Goal: Transaction & Acquisition: Purchase product/service

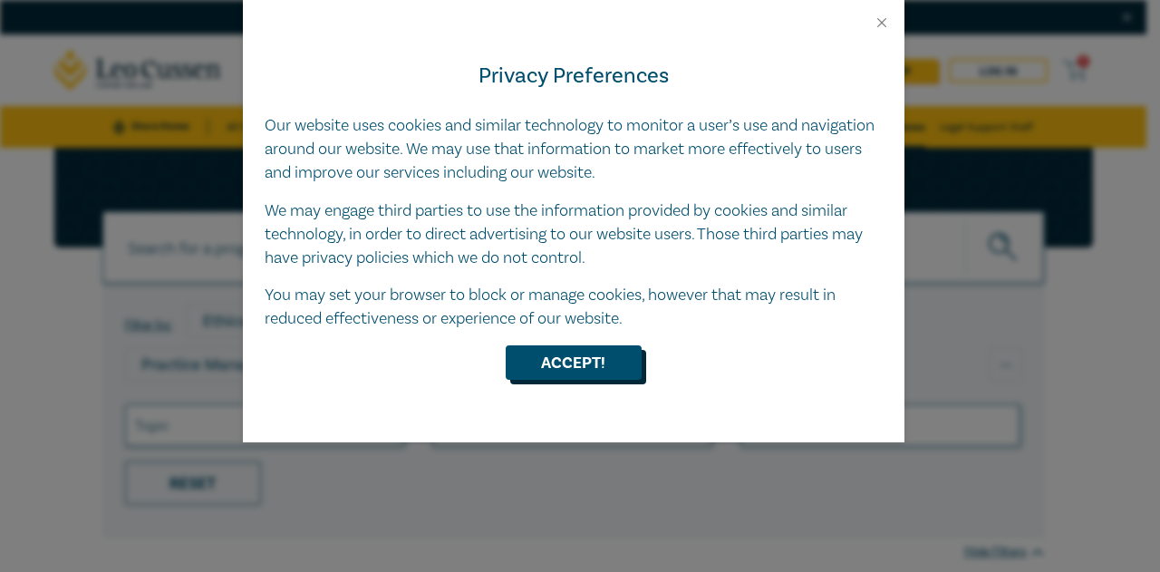
click at [588, 361] on button "Accept!" at bounding box center [574, 362] width 136 height 34
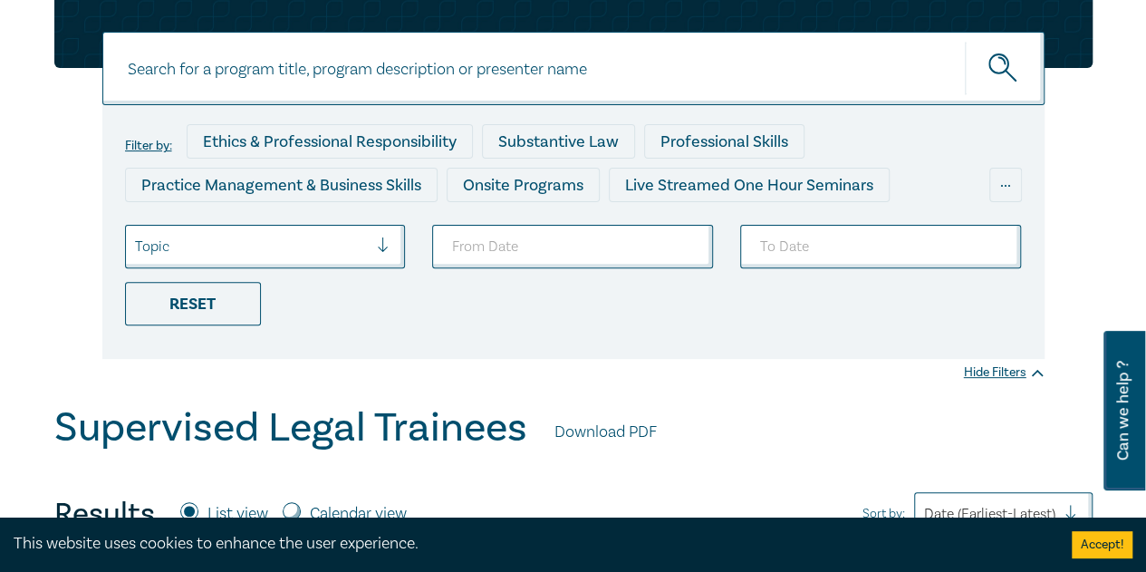
scroll to position [179, 0]
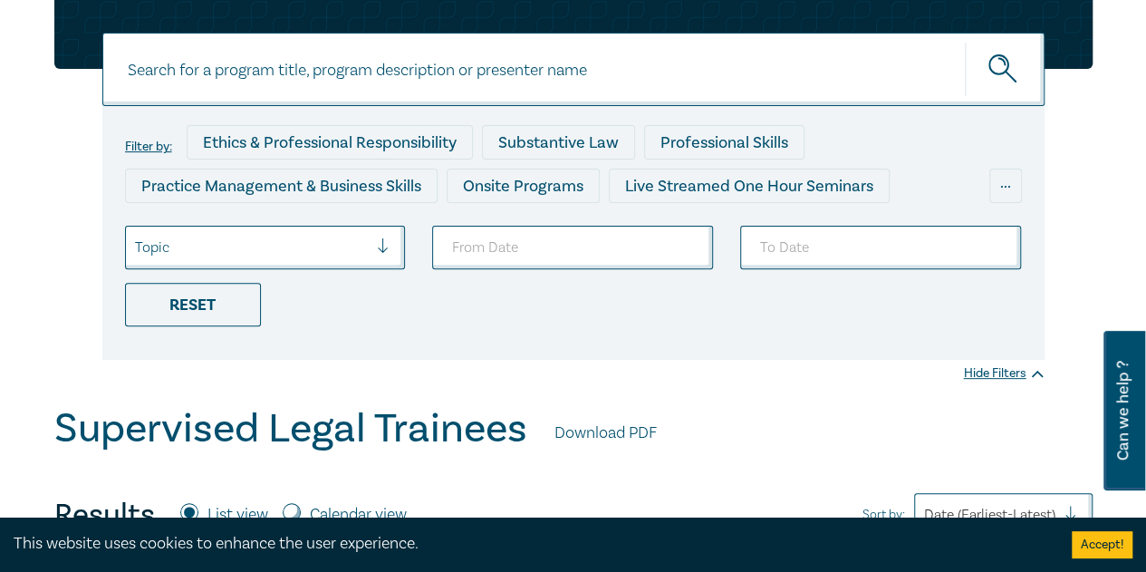
click at [382, 243] on div at bounding box center [390, 247] width 27 height 18
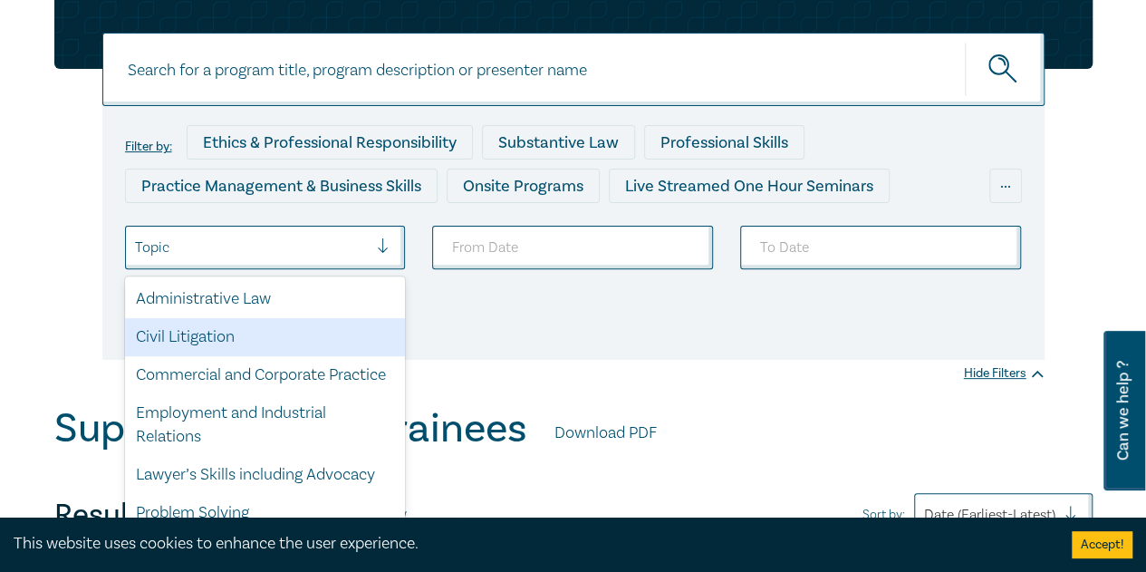
click at [242, 342] on div "Civil Litigation" at bounding box center [265, 337] width 281 height 38
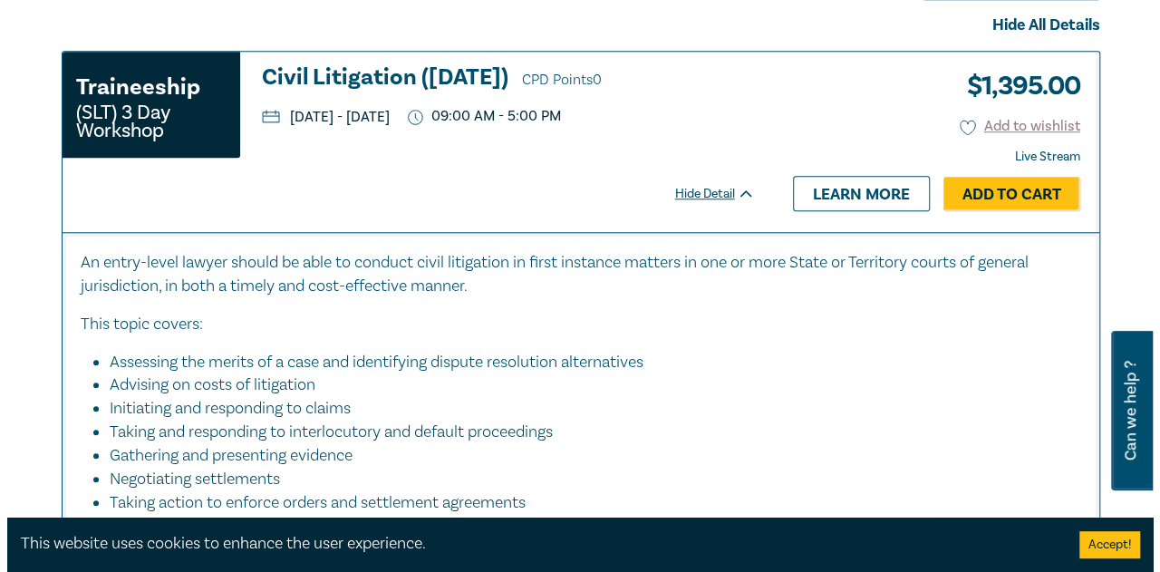
scroll to position [709, 0]
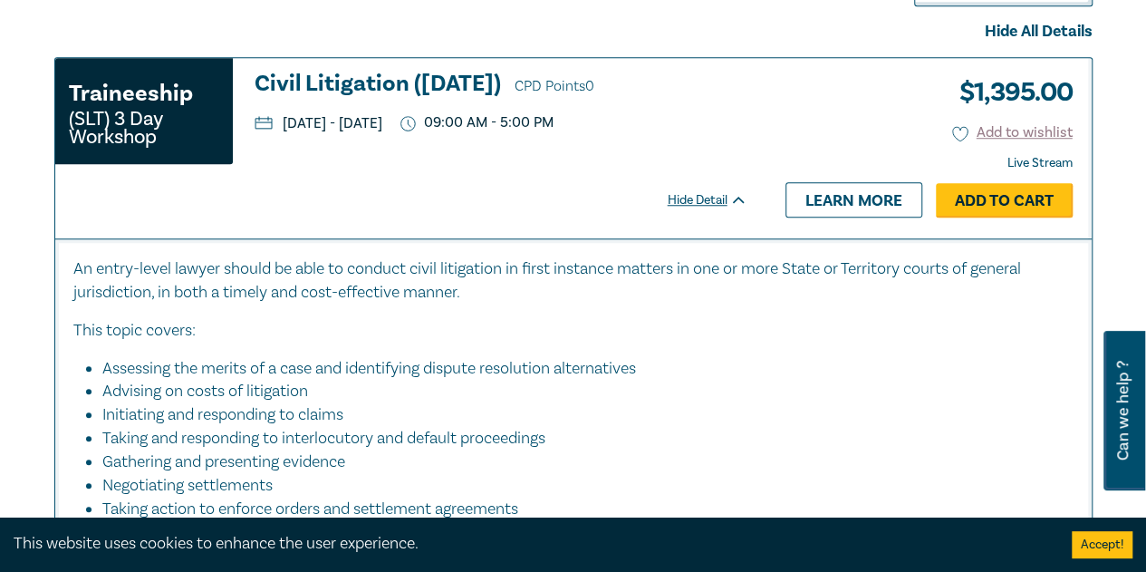
click at [993, 198] on link "Add to Cart" at bounding box center [1004, 200] width 137 height 34
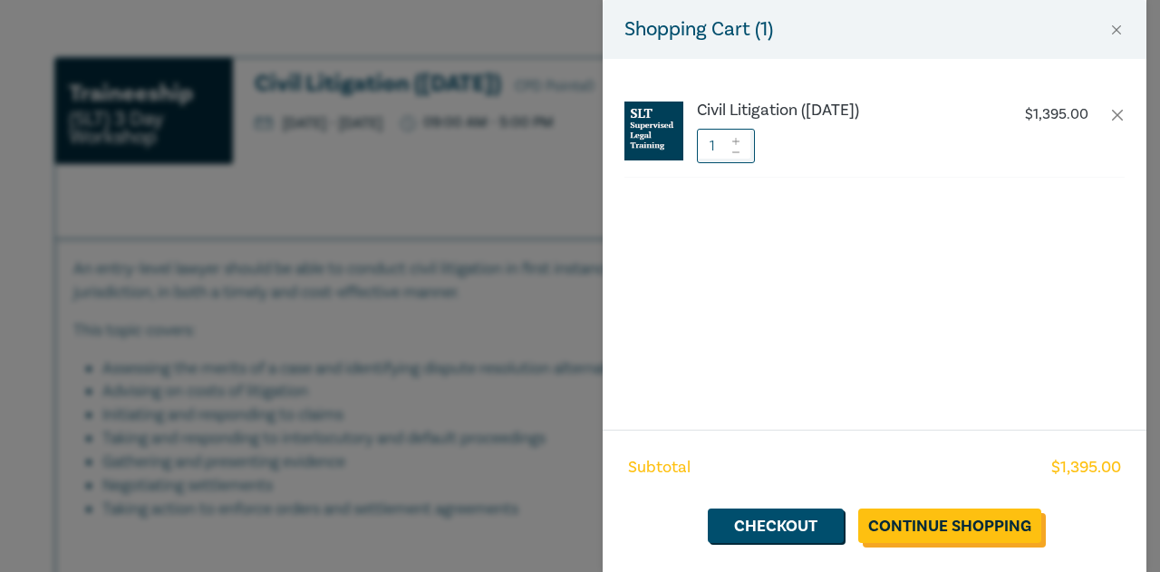
click at [942, 515] on link "Continue Shopping" at bounding box center [949, 525] width 183 height 34
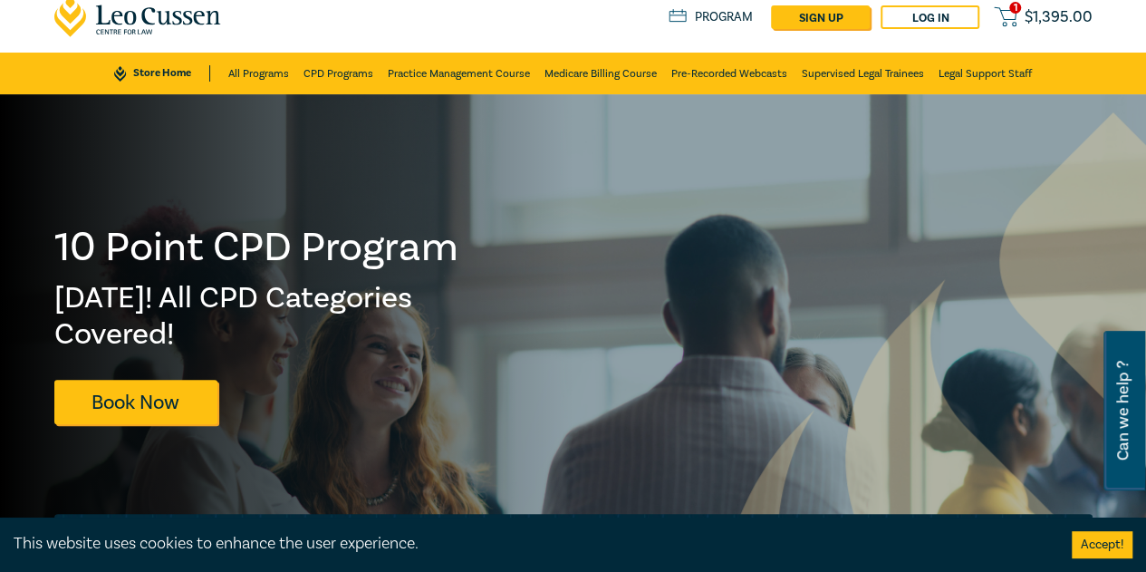
scroll to position [54, 0]
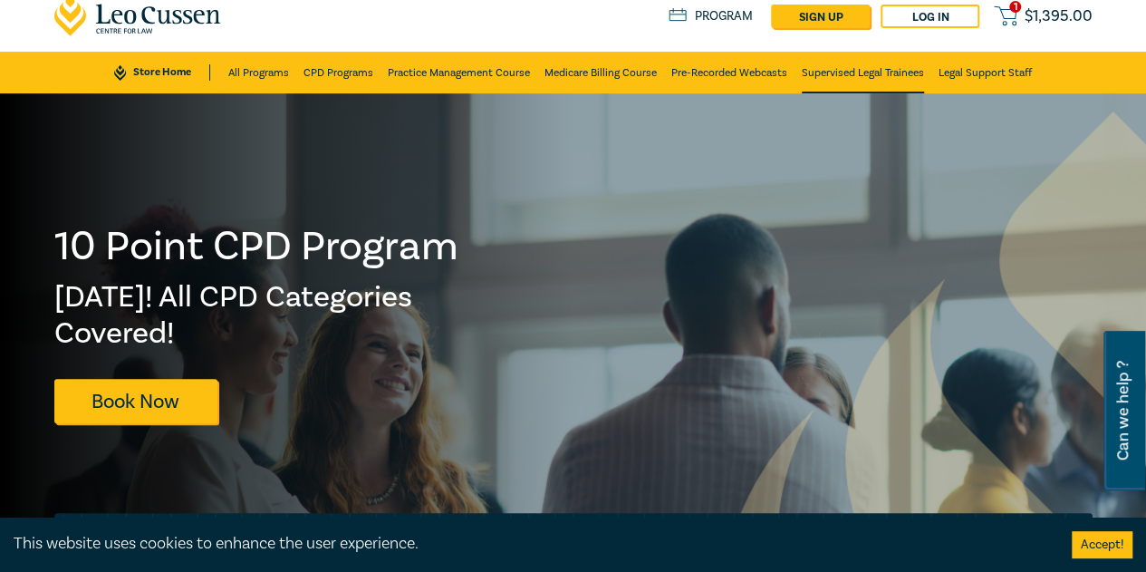
click at [845, 65] on link "Supervised Legal Trainees" at bounding box center [863, 73] width 122 height 42
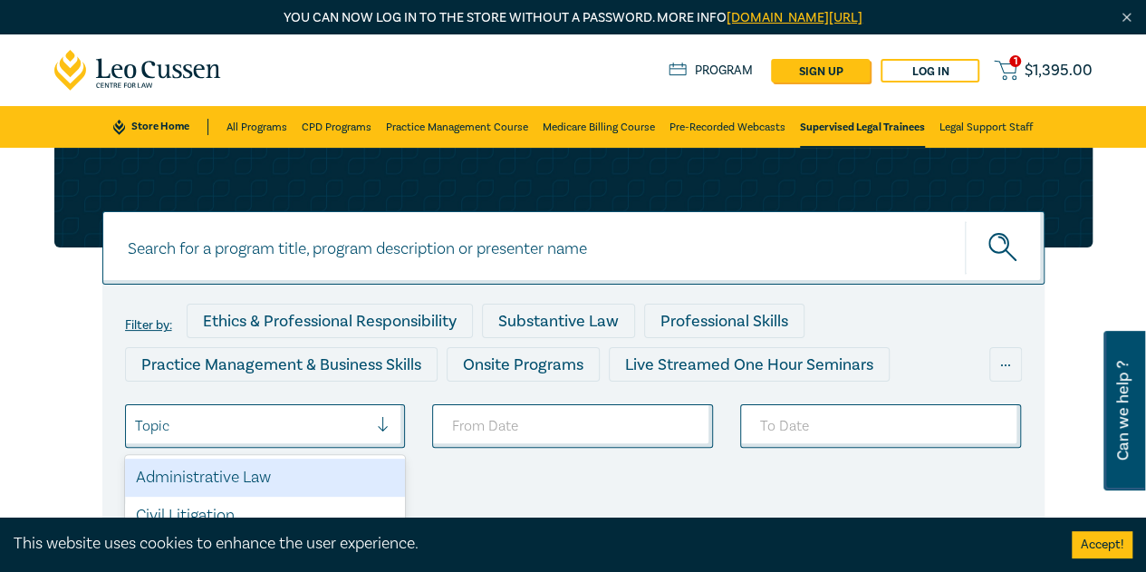
click at [279, 436] on div at bounding box center [252, 426] width 234 height 24
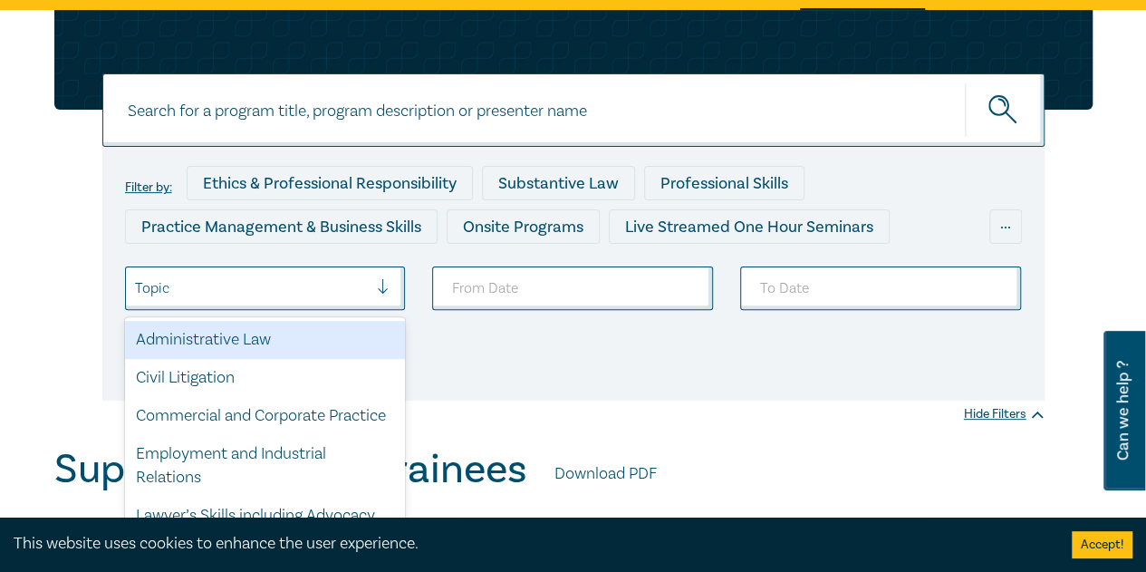
scroll to position [161, 0]
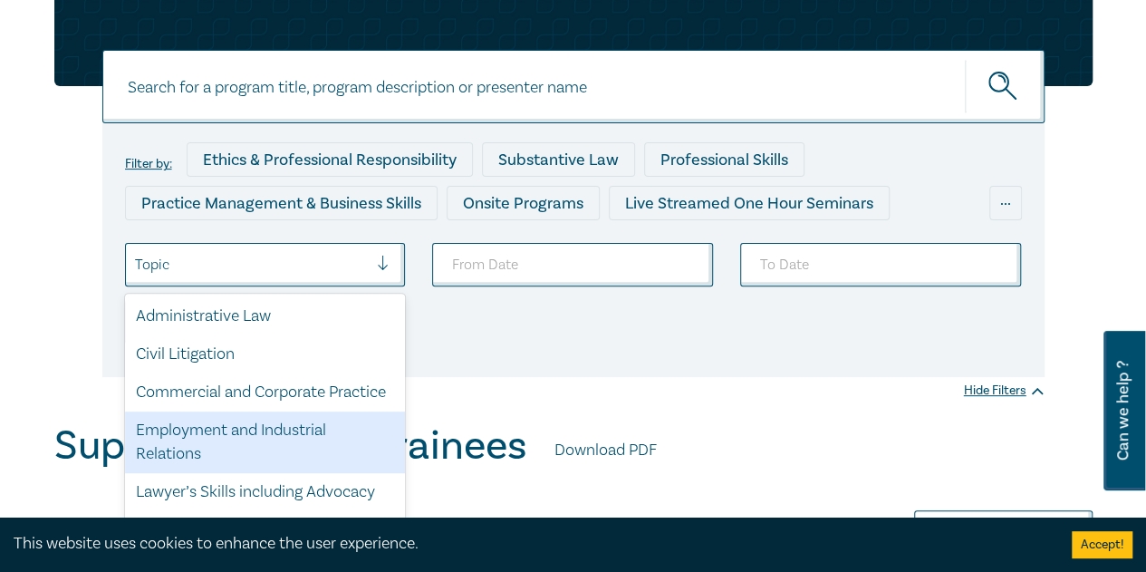
click at [277, 456] on div "Employment and Industrial Relations" at bounding box center [265, 442] width 281 height 62
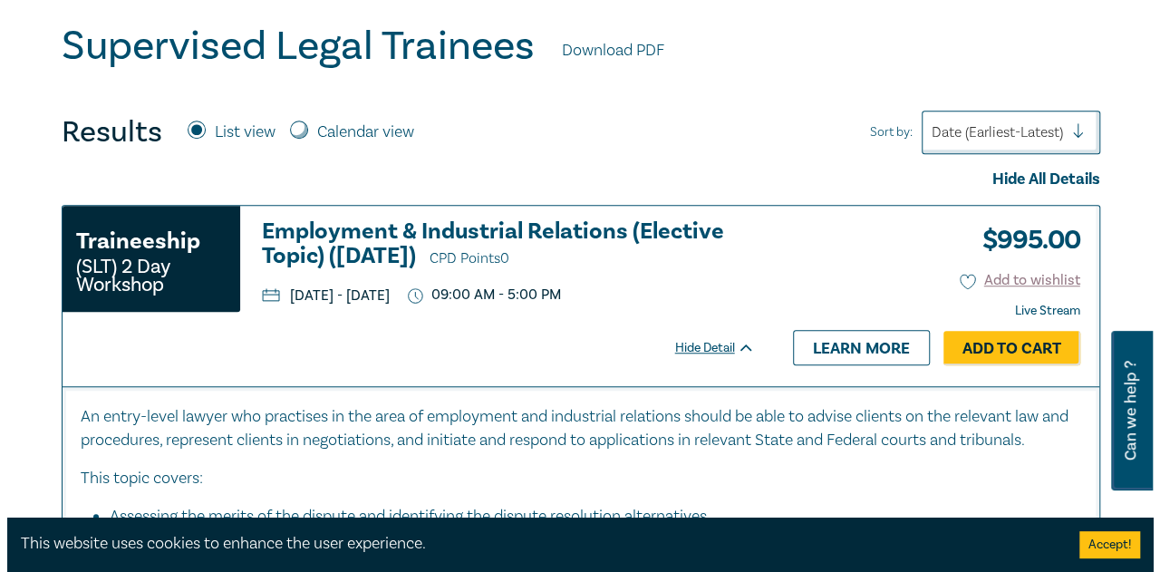
scroll to position [578, 0]
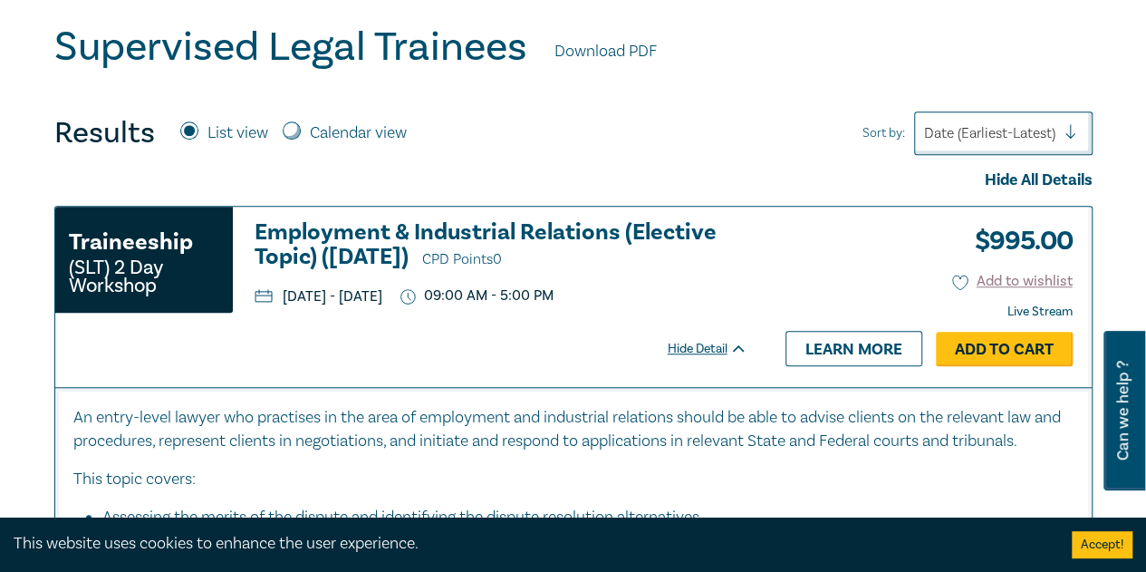
click at [991, 345] on link "Add to Cart" at bounding box center [1004, 349] width 137 height 34
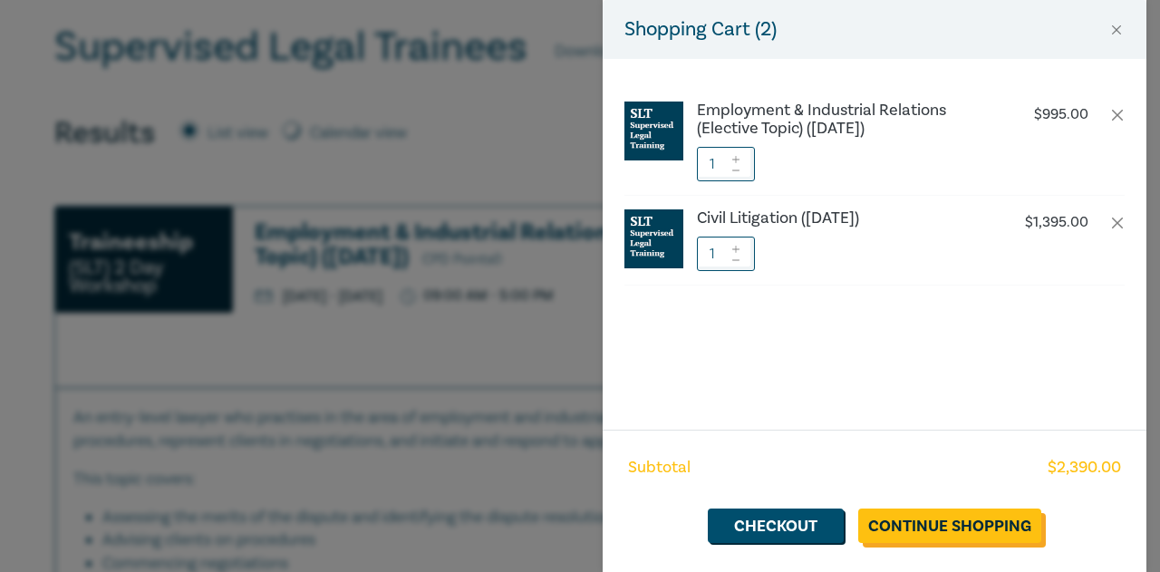
click at [948, 526] on link "Continue Shopping" at bounding box center [949, 525] width 183 height 34
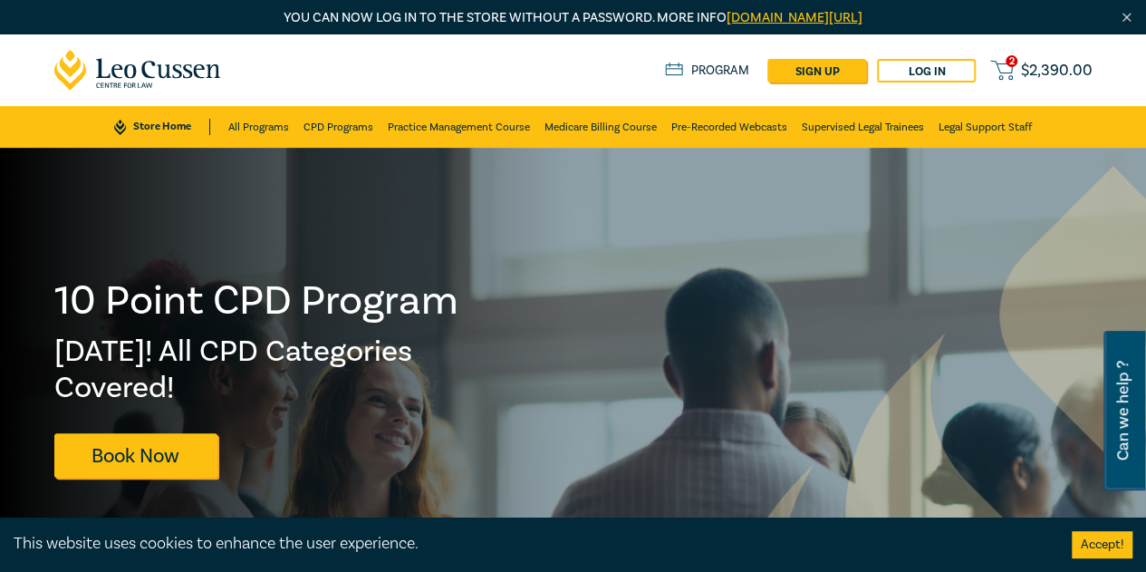
click at [1060, 71] on span "$ 2,390.00" at bounding box center [1057, 71] width 72 height 16
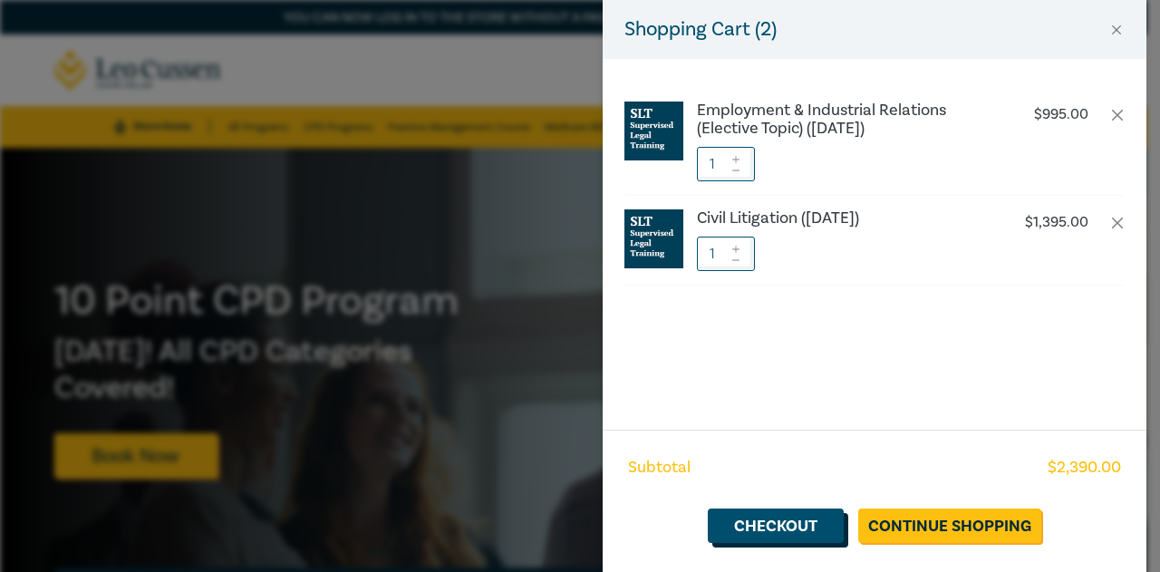
click at [772, 521] on link "Checkout" at bounding box center [776, 525] width 136 height 34
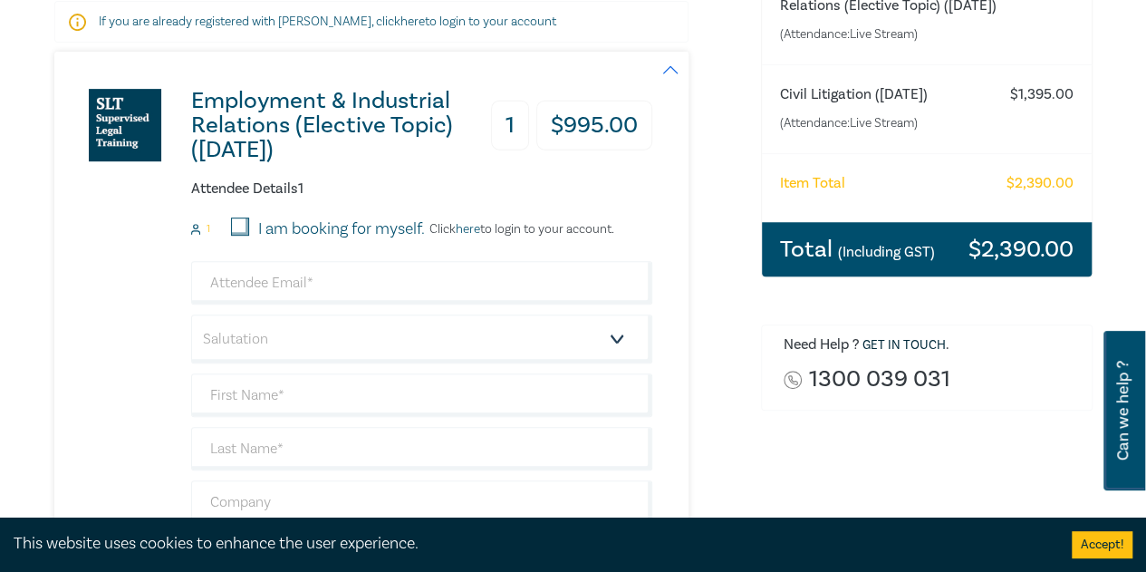
scroll to position [344, 0]
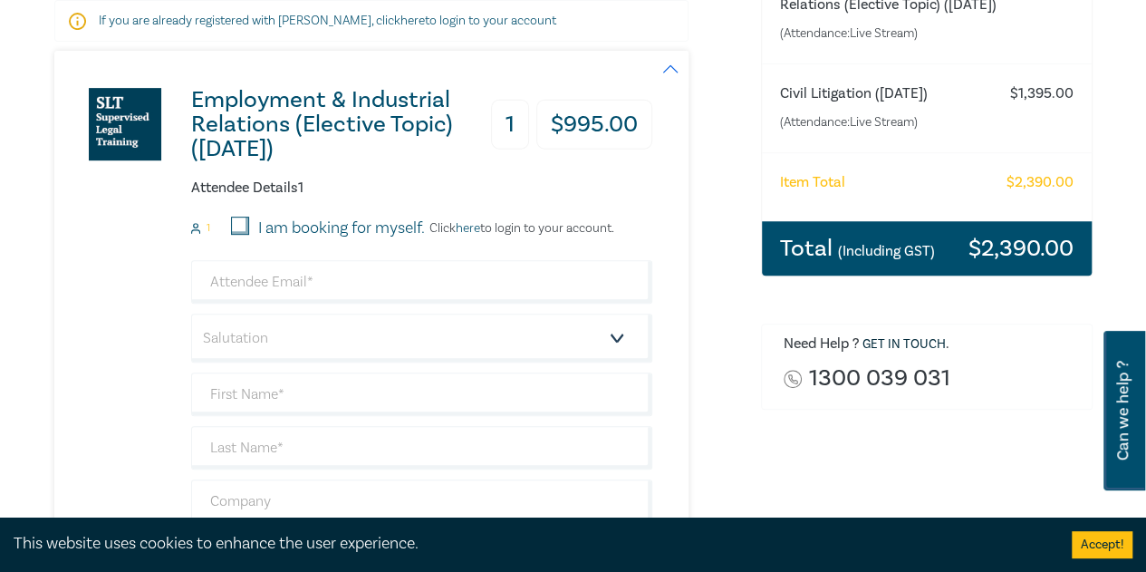
click at [238, 231] on input "I am booking for myself." at bounding box center [240, 226] width 18 height 18
checkbox input "true"
click at [270, 296] on input "email" at bounding box center [421, 281] width 461 height 43
type input "vivek@startupipteam.com"
click at [290, 342] on select "Salutation Mr. Mrs. Ms. Miss Dr. Prof. Other" at bounding box center [421, 338] width 461 height 49
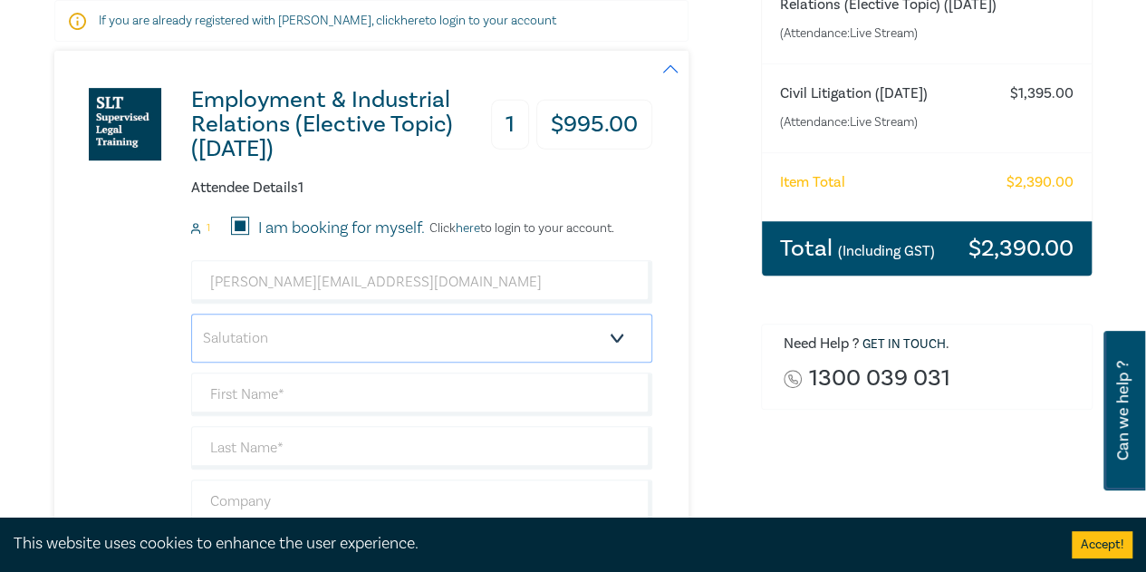
select select "Mr."
click at [191, 314] on select "Salutation Mr. Mrs. Ms. Miss Dr. Prof. Other" at bounding box center [421, 338] width 461 height 49
click at [267, 400] on input "text" at bounding box center [421, 393] width 461 height 43
type input "Vivek"
type input "Dahiya"
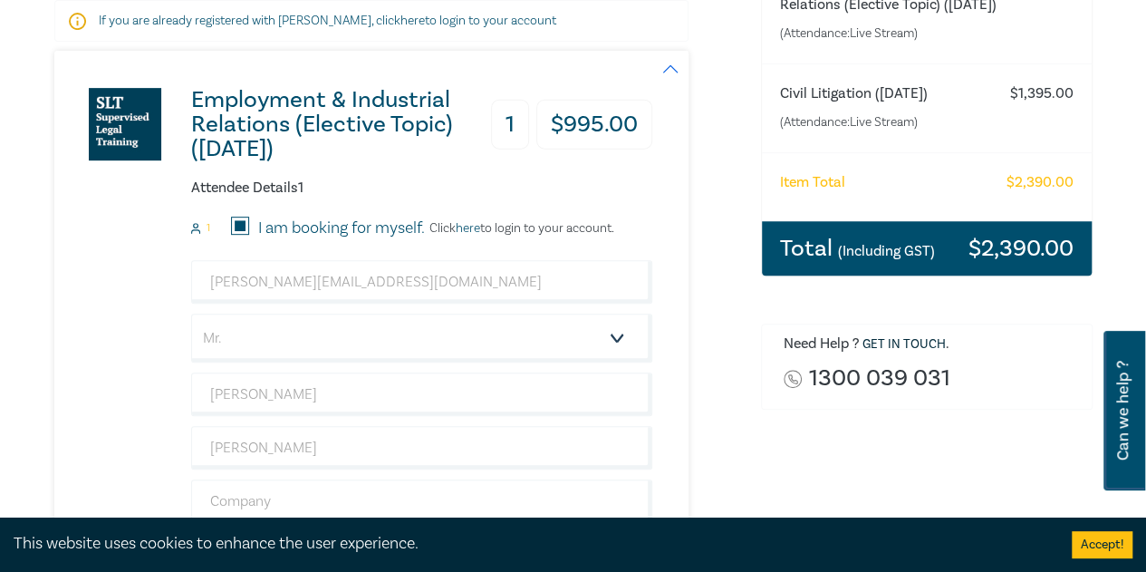
click at [145, 390] on div "Employment & Industrial Relations (Elective Topic) (October 2025) 1 $ 995.00 At…" at bounding box center [353, 361] width 598 height 621
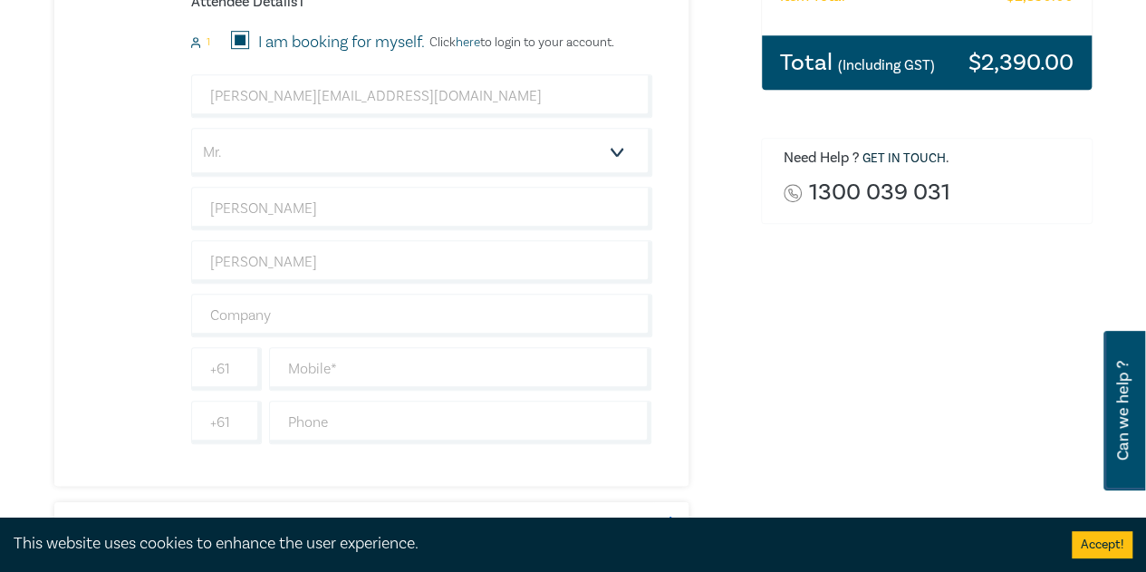
scroll to position [537, 0]
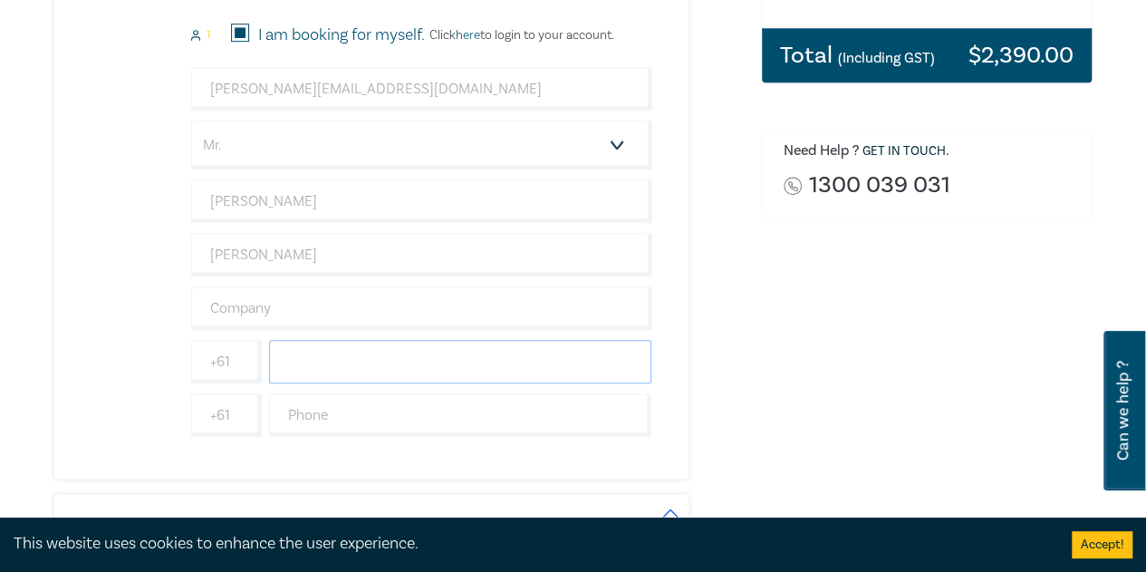
click at [382, 361] on input "text" at bounding box center [460, 361] width 383 height 43
type input "401299261"
click at [739, 403] on div "Delivery Option Event Attendance If you are already registered with Leo Cussen,…" at bounding box center [396, 470] width 707 height 1564
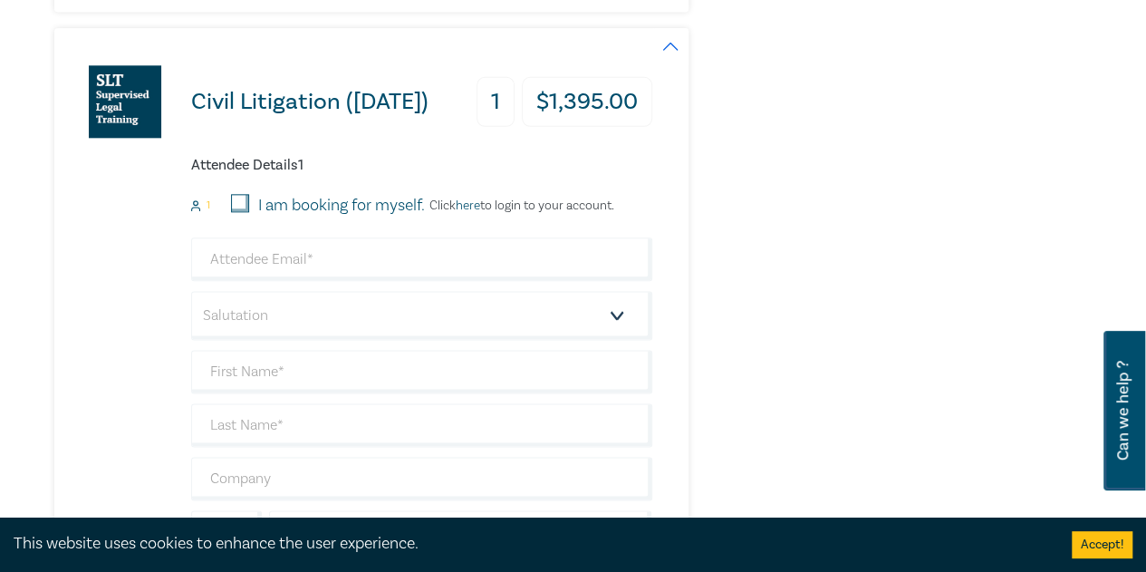
scroll to position [1005, 0]
click at [239, 197] on input "I am booking for myself." at bounding box center [240, 202] width 18 height 18
checkbox input "true"
click at [260, 259] on input "email" at bounding box center [421, 258] width 461 height 43
type input "vivek@startupipteam.com"
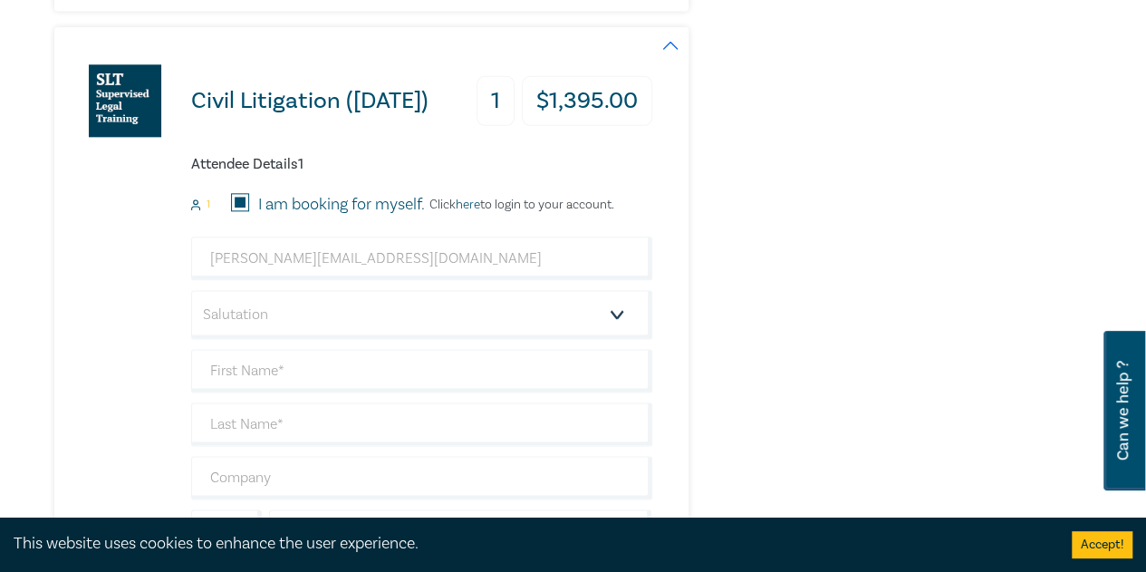
click at [683, 228] on div "Civil Litigation (September 2025) 1 $ 1,395.00 Attendee Details 1 1 I am bookin…" at bounding box center [371, 337] width 634 height 621
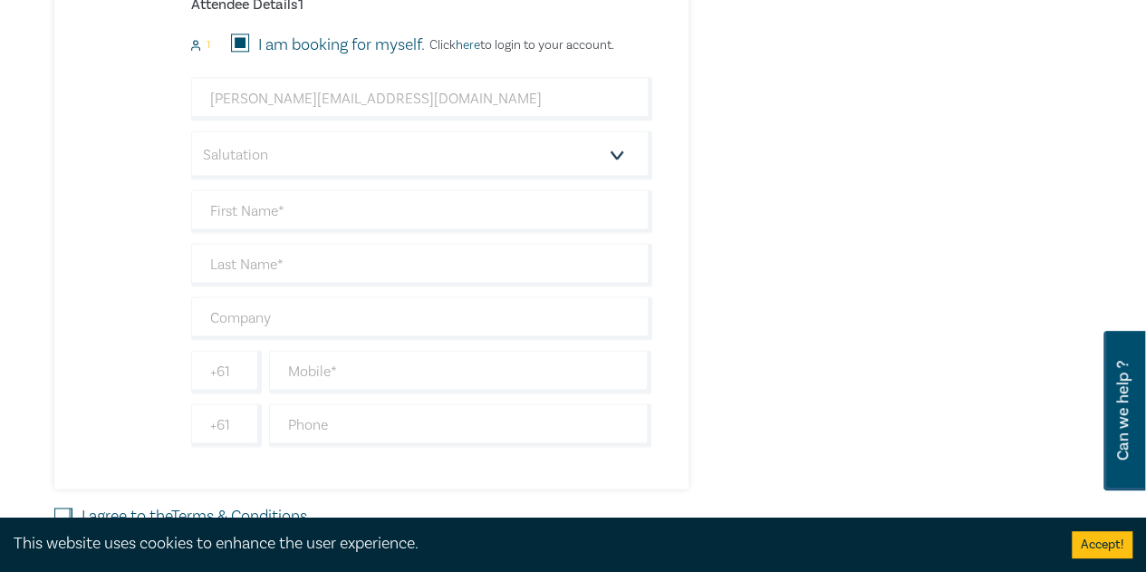
scroll to position [1165, 0]
click at [611, 148] on select "Salutation Mr. Mrs. Ms. Miss Dr. Prof. Other" at bounding box center [421, 154] width 461 height 49
select select "Mr."
click at [191, 130] on select "Salutation Mr. Mrs. Ms. Miss Dr. Prof. Other" at bounding box center [421, 154] width 461 height 49
click at [357, 208] on input "text" at bounding box center [421, 209] width 461 height 43
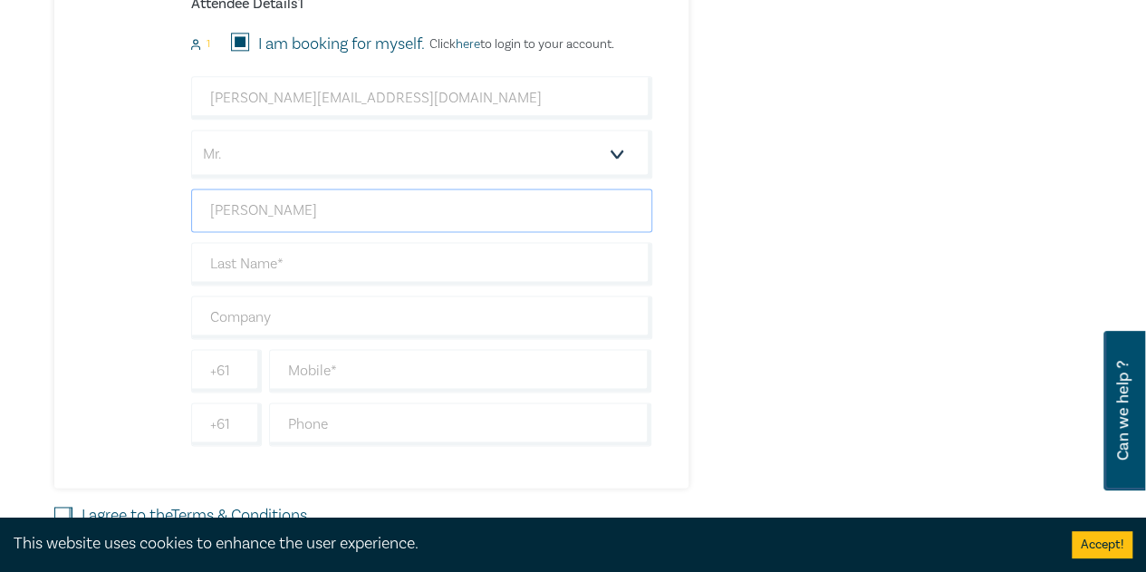
type input "Vivek"
type input "Dahiya"
click at [391, 362] on input "text" at bounding box center [460, 370] width 383 height 43
type input "401299261"
click at [681, 345] on div "Civil Litigation (September 2025) 1 $ 1,395.00 Attendee Details 1 1 I am bookin…" at bounding box center [371, 177] width 634 height 621
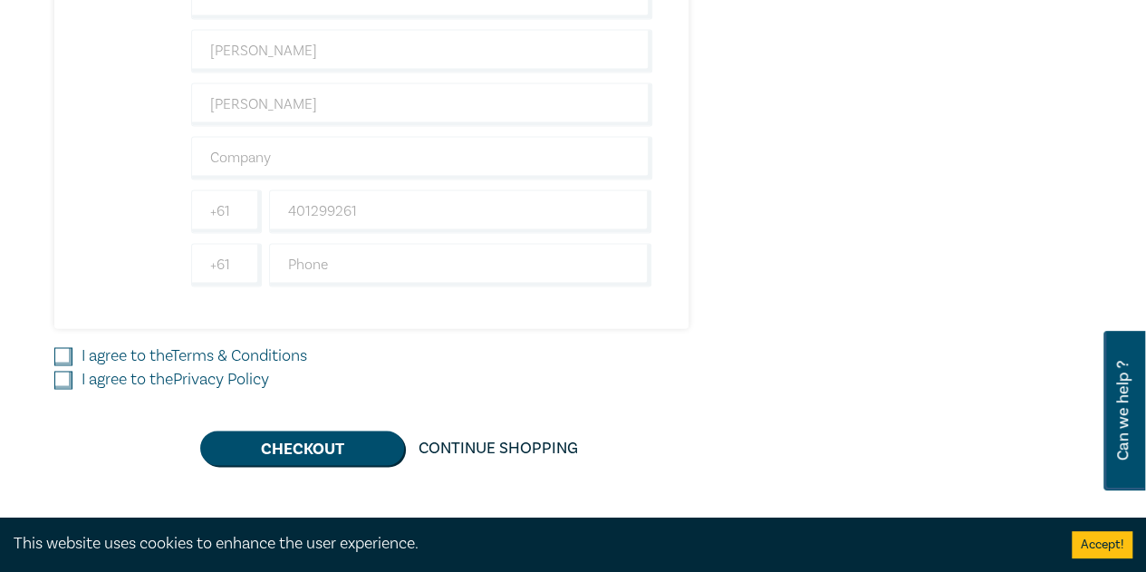
scroll to position [1326, 0]
click at [65, 347] on input "I agree to the Terms & Conditions" at bounding box center [63, 355] width 18 height 18
checkbox input "true"
click at [57, 371] on input "I agree to the Privacy Policy" at bounding box center [63, 379] width 18 height 18
checkbox input "true"
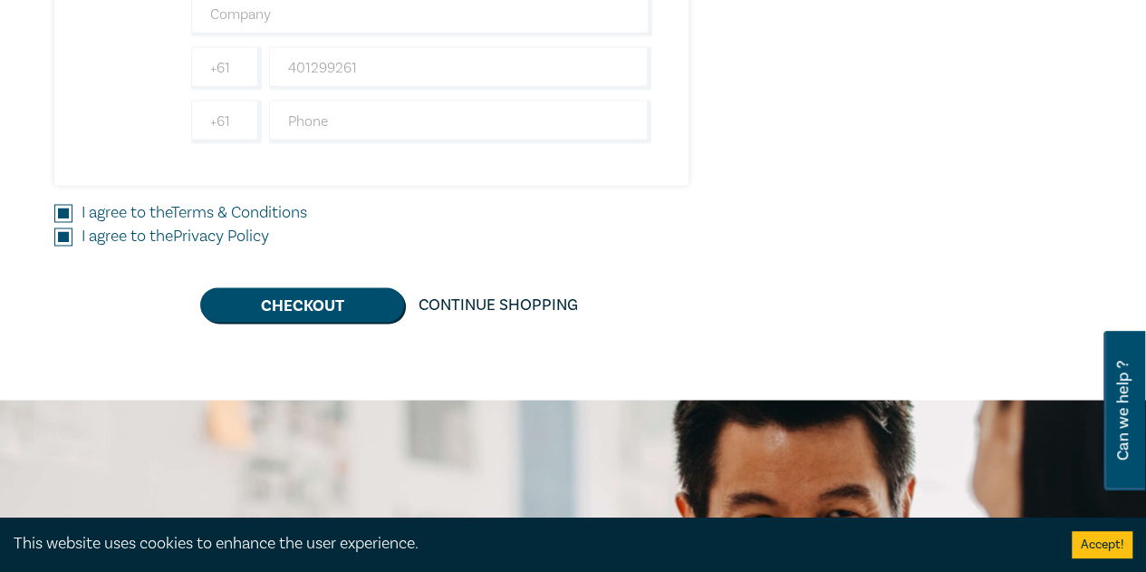
scroll to position [1469, 0]
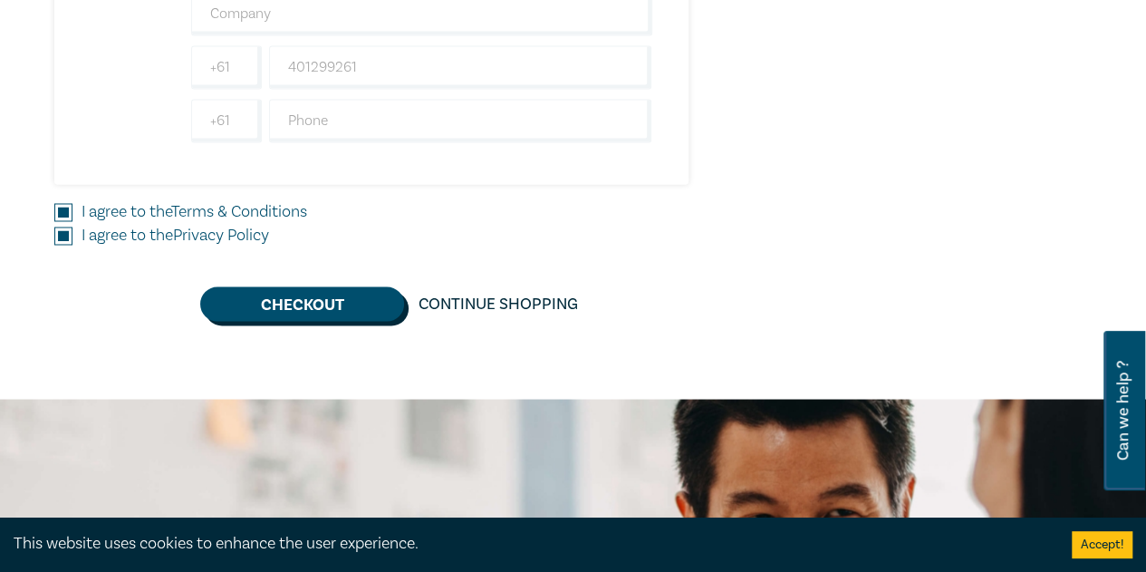
click at [301, 298] on button "Checkout" at bounding box center [302, 303] width 204 height 34
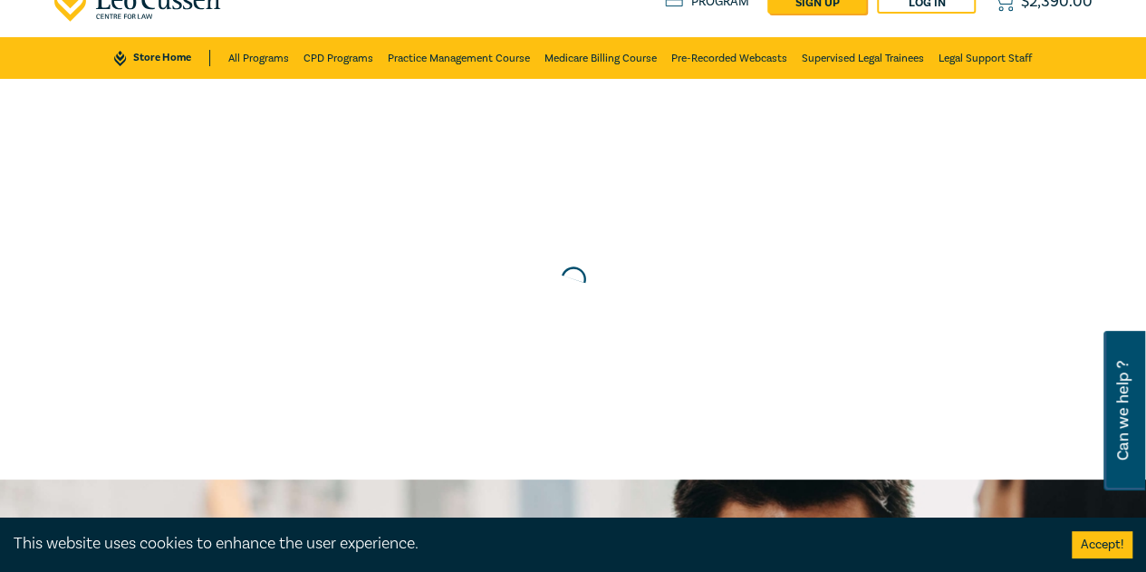
scroll to position [0, 0]
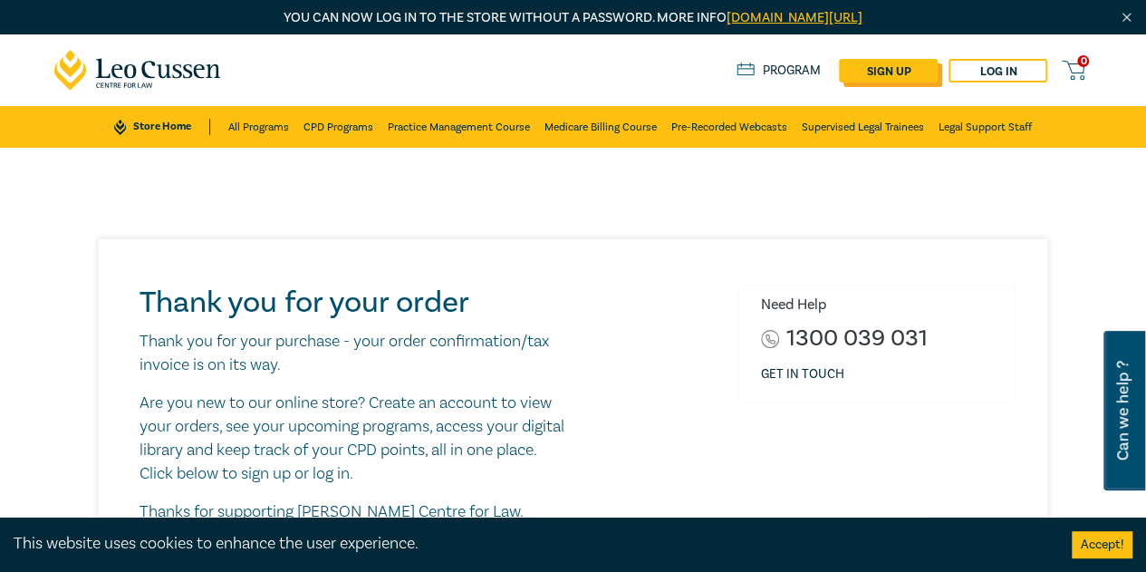
click at [881, 64] on link "sign up" at bounding box center [888, 71] width 99 height 24
select select "AU"
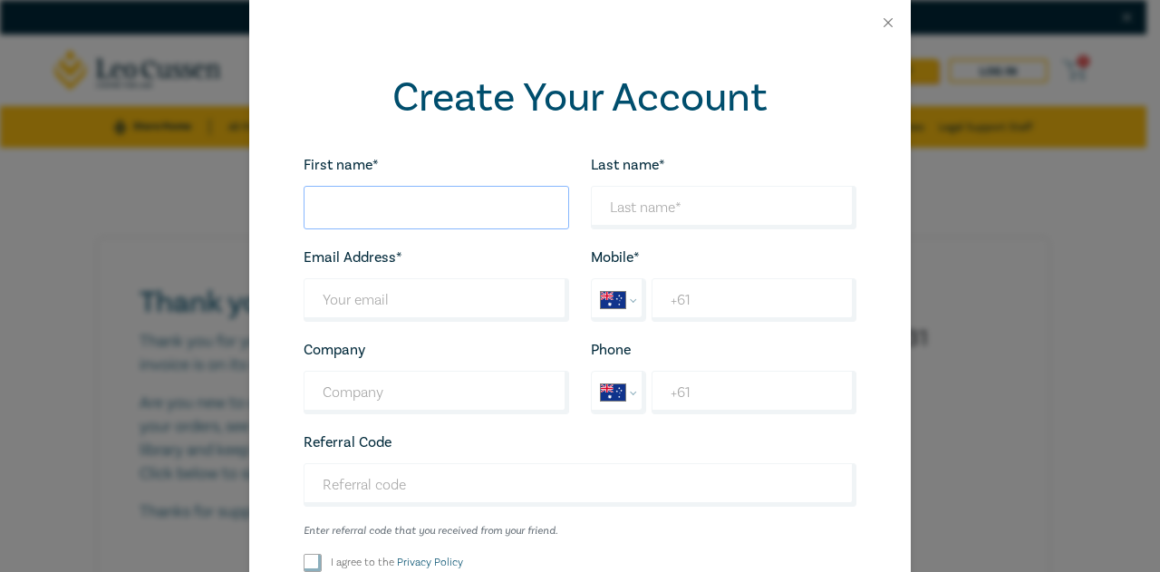
click at [424, 213] on input "First name*" at bounding box center [437, 207] width 266 height 43
type input "Vivek"
type input "Dahiya"
click at [414, 308] on input "Last name*" at bounding box center [437, 299] width 266 height 43
type input "vivek@startupipteam.com"
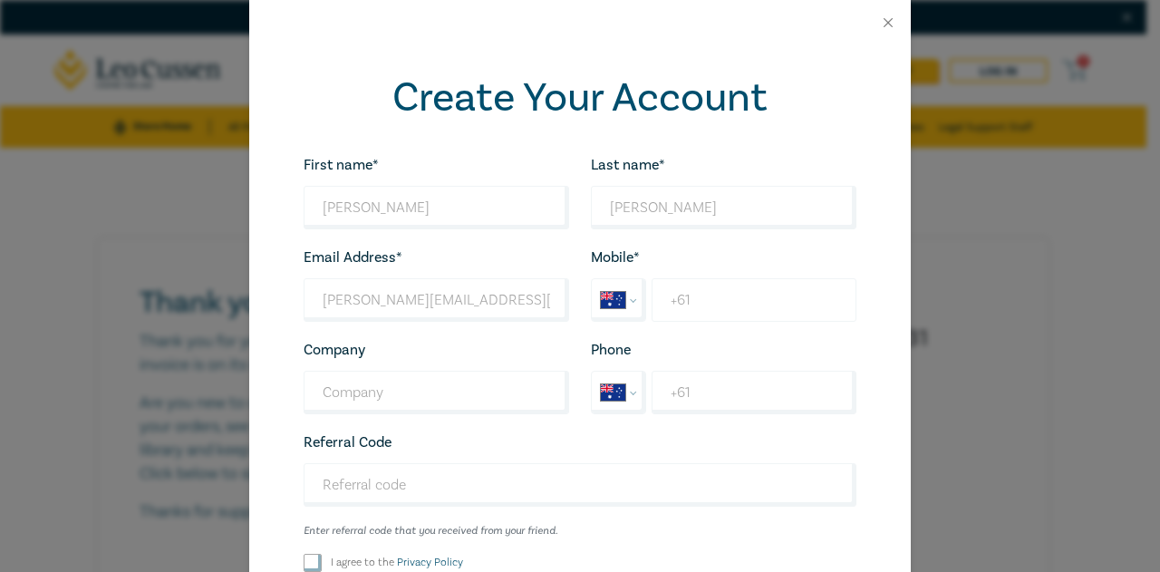
click at [694, 303] on input "+61" at bounding box center [754, 299] width 205 height 43
type input "+61 401 299 261"
click at [859, 452] on div "Referral Code Enter referral code that you received from your friend. Looks goo…" at bounding box center [580, 483] width 575 height 107
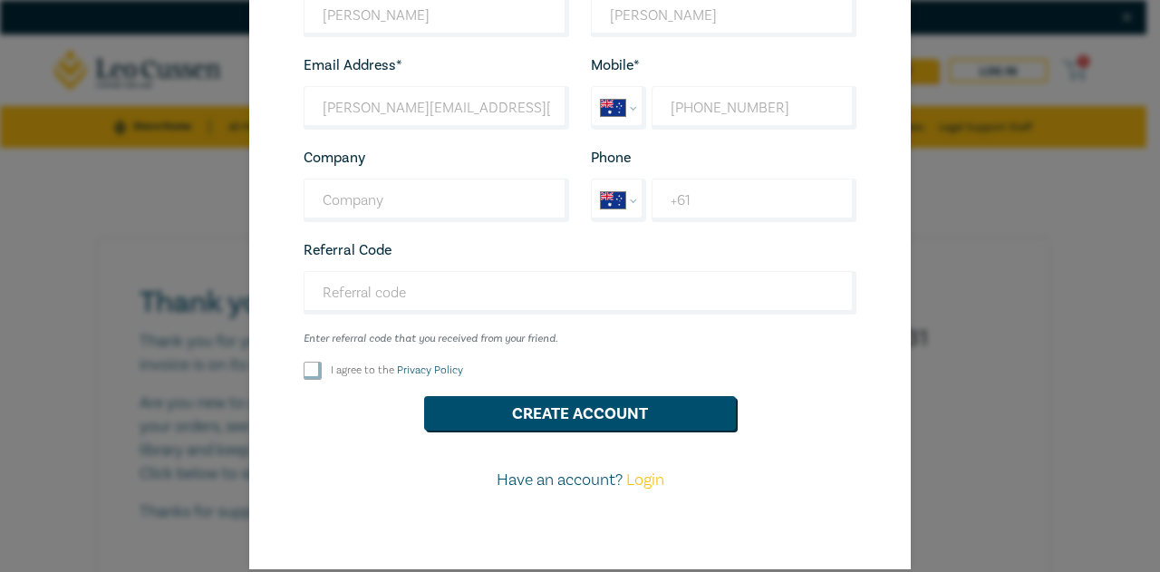
scroll to position [194, 0]
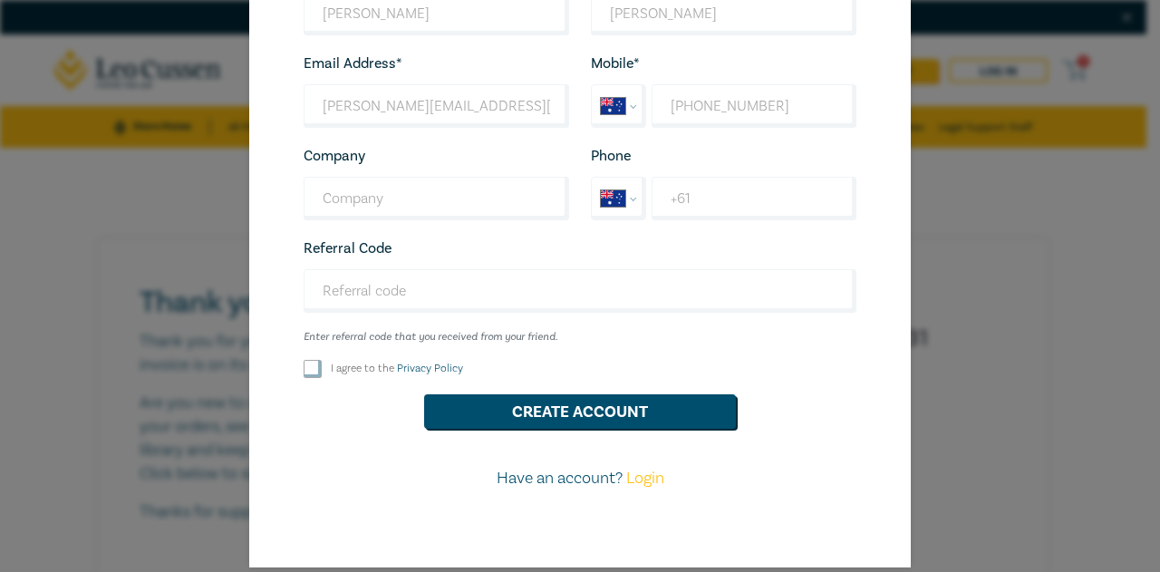
click at [304, 364] on input "I agree to the Privacy Policy" at bounding box center [313, 369] width 18 height 18
checkbox input "true"
click at [575, 413] on button "Create Account" at bounding box center [580, 411] width 312 height 34
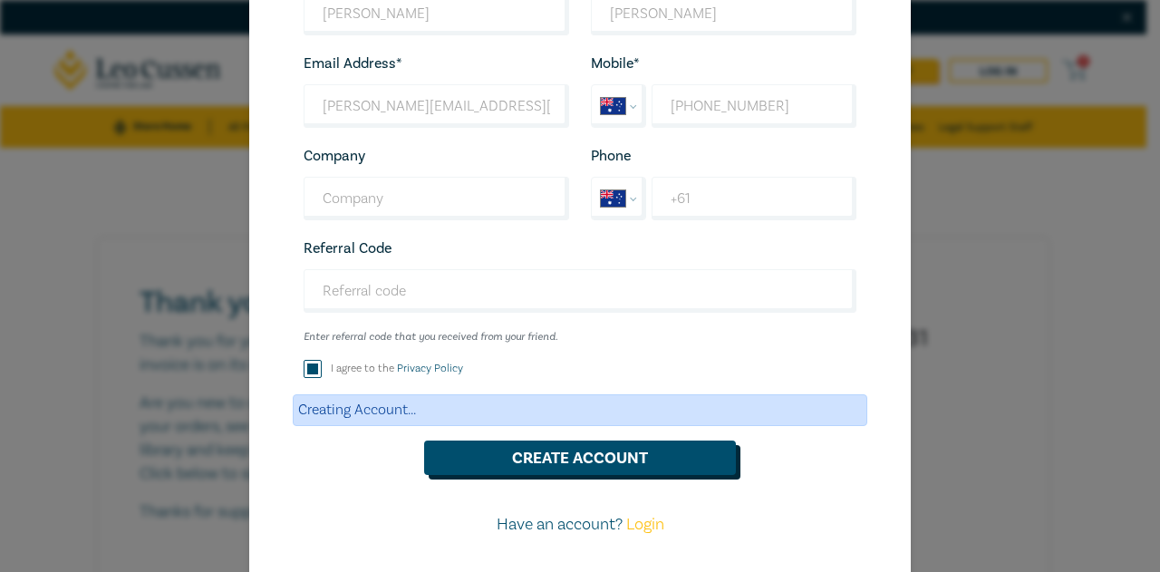
scroll to position [0, 0]
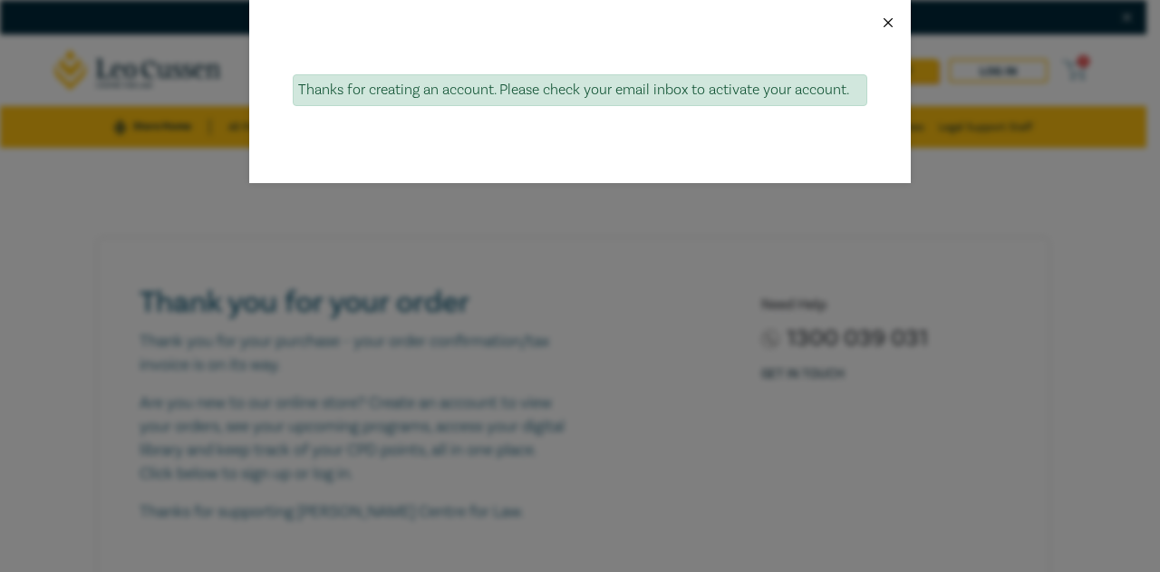
click at [886, 19] on button "Close" at bounding box center [888, 22] width 16 height 16
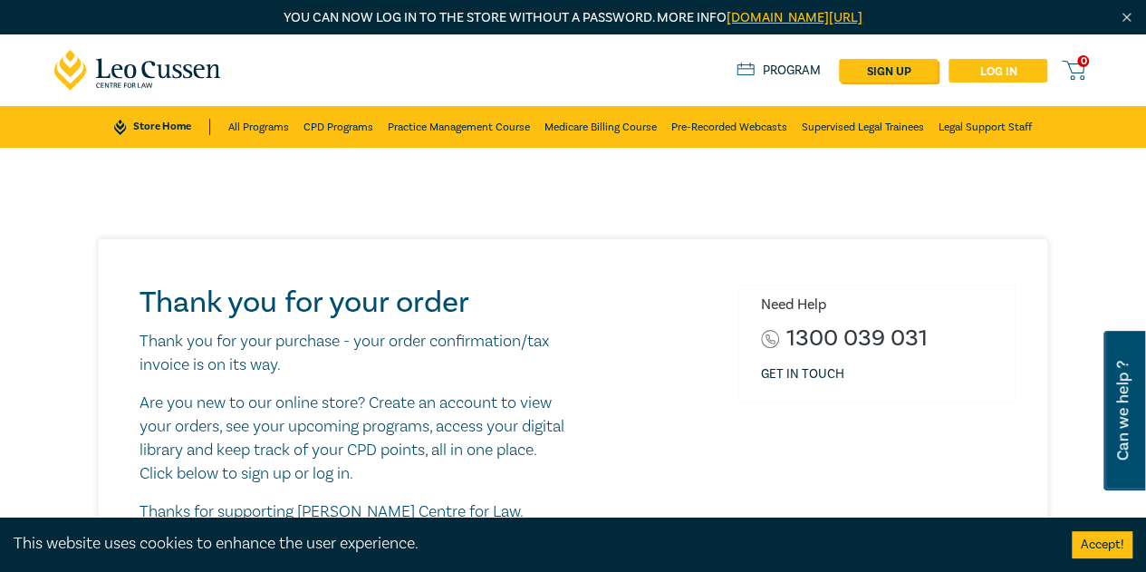
click at [993, 73] on link "Log in" at bounding box center [998, 71] width 99 height 24
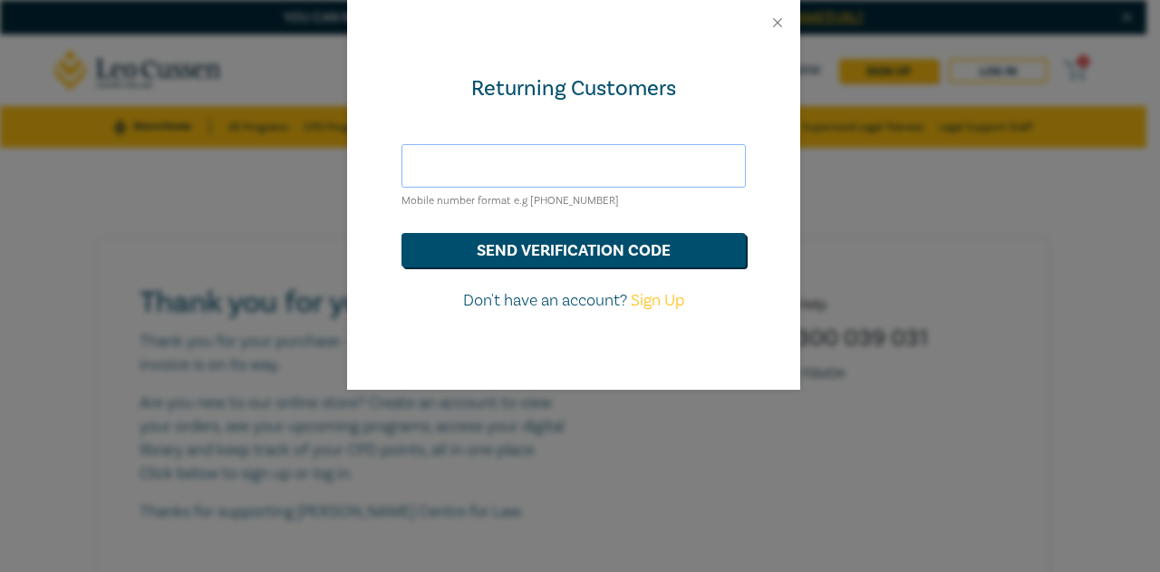
click at [660, 173] on input "text" at bounding box center [573, 165] width 344 height 43
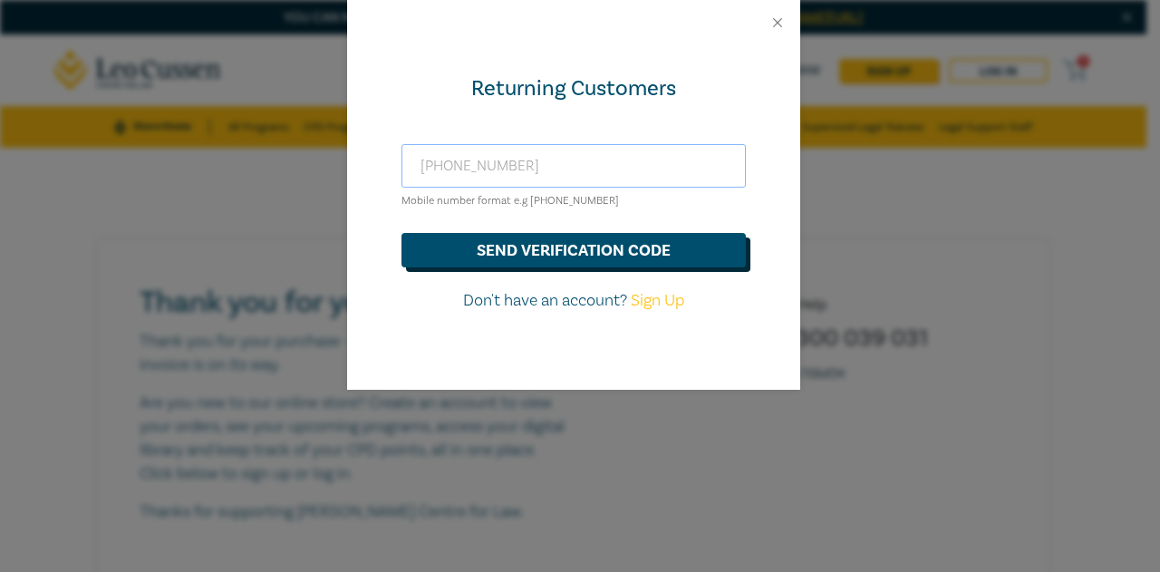
type input "+61401299261"
click at [622, 257] on button "send verification code" at bounding box center [573, 250] width 344 height 34
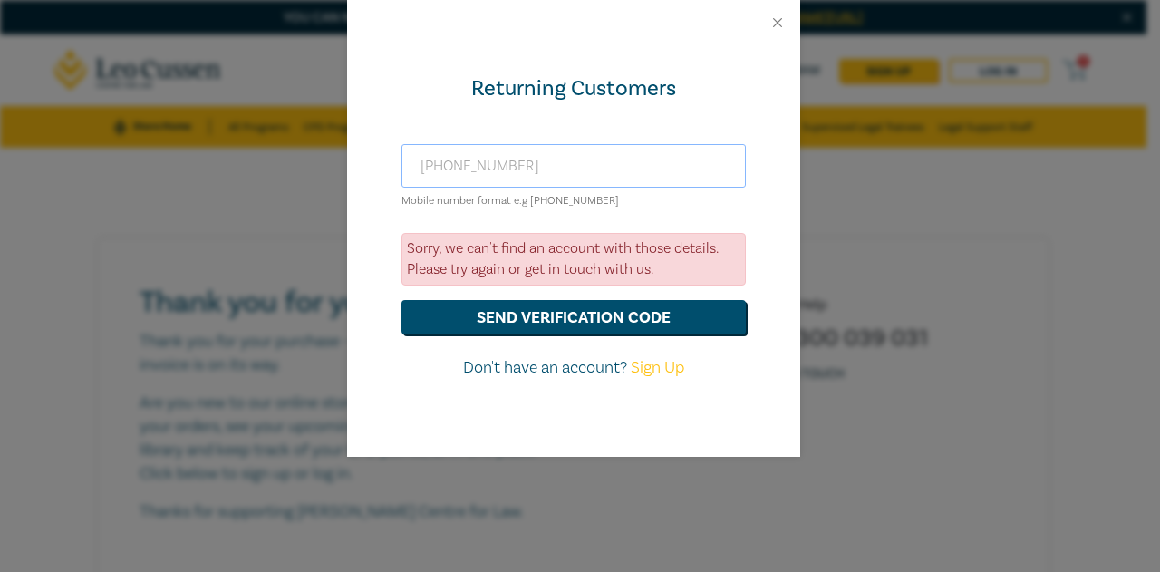
click at [533, 160] on input "+61401299261" at bounding box center [573, 165] width 344 height 43
click at [575, 314] on button "send verification code" at bounding box center [573, 317] width 344 height 34
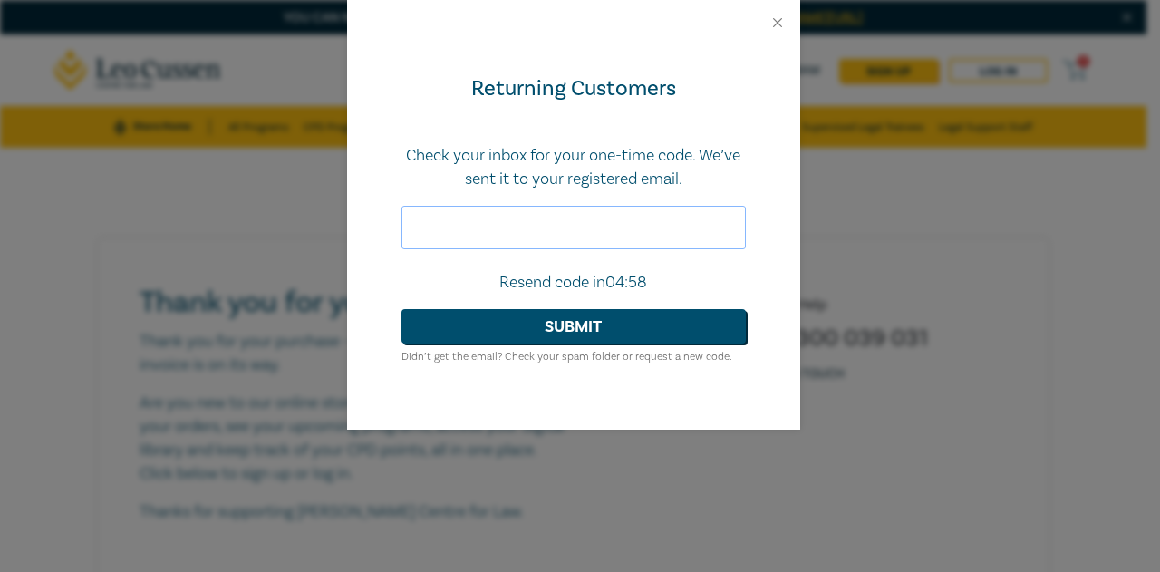
click at [535, 235] on input "text" at bounding box center [573, 227] width 344 height 43
type input "915489"
click at [577, 333] on button "Submit" at bounding box center [573, 326] width 344 height 34
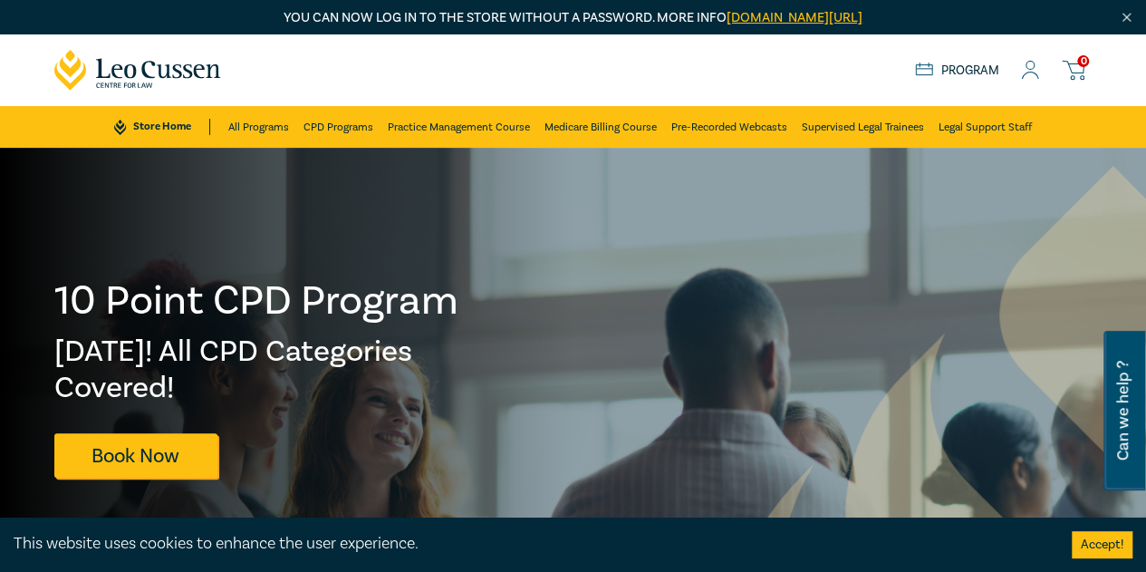
click at [964, 65] on link "Program" at bounding box center [957, 71] width 84 height 16
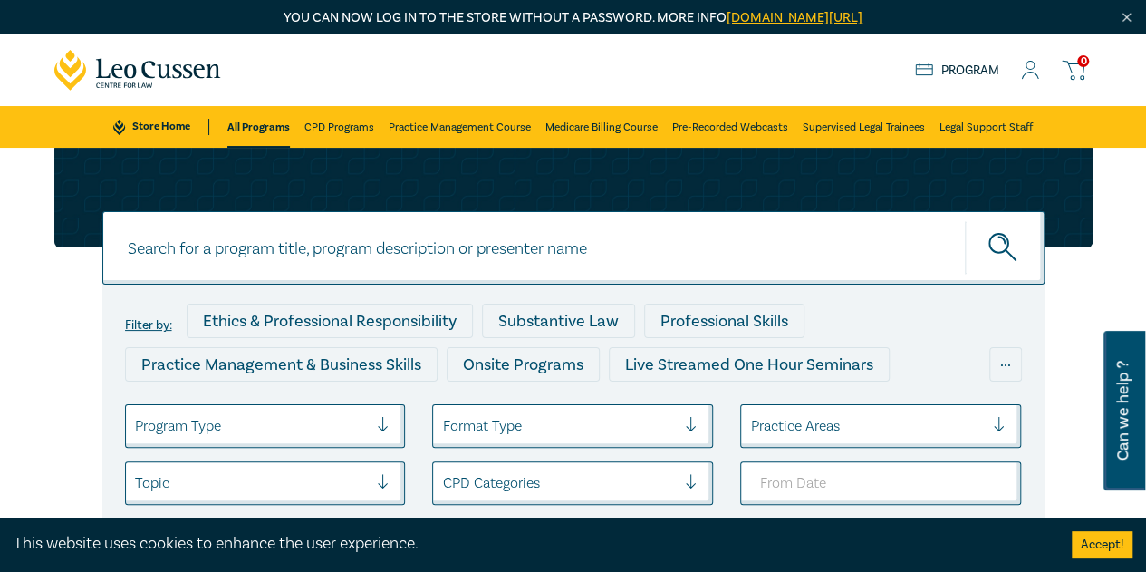
click at [1037, 76] on icon at bounding box center [1031, 75] width 16 height 6
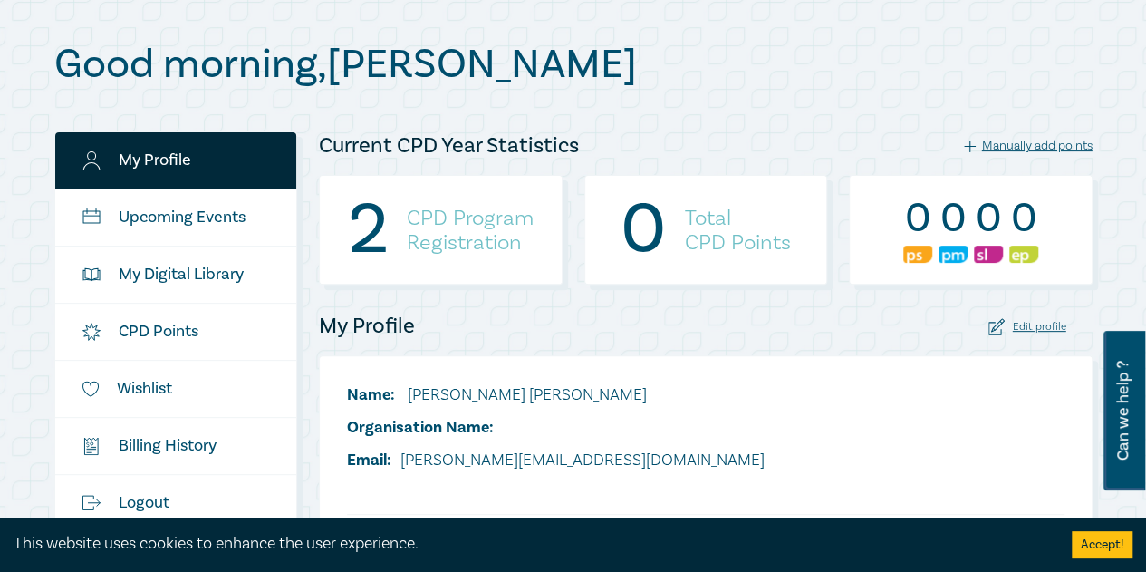
scroll to position [186, 0]
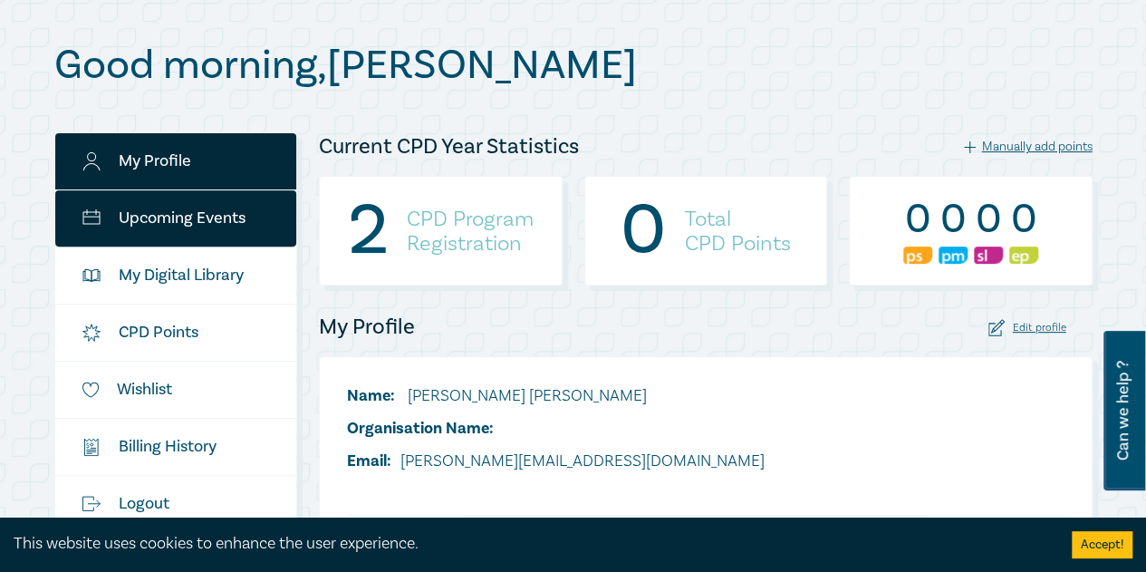
click at [197, 227] on link "Upcoming Events" at bounding box center [176, 218] width 242 height 56
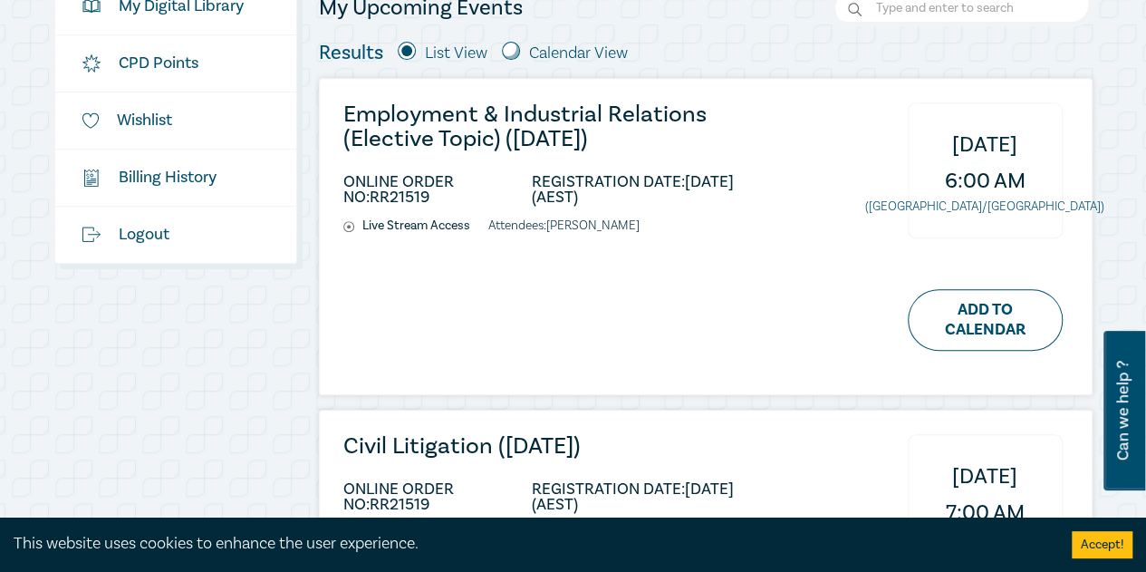
scroll to position [343, 0]
